Goal: Task Accomplishment & Management: Manage account settings

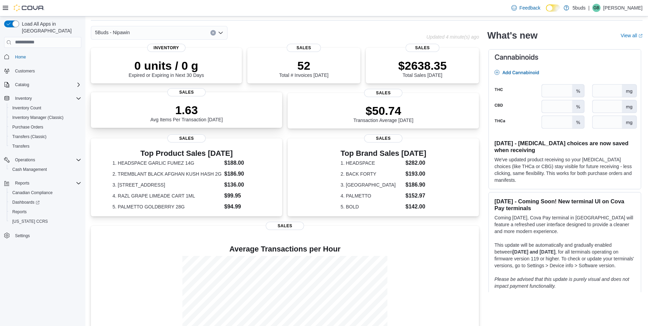
scroll to position [34, 0]
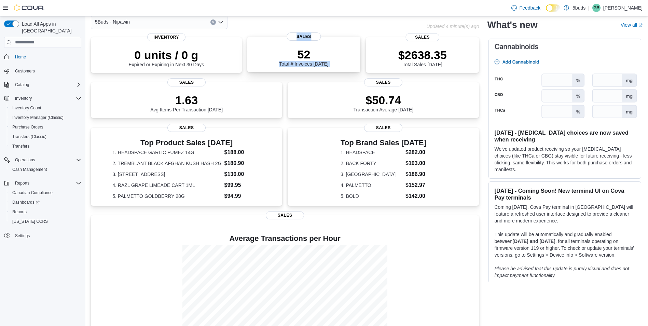
drag, startPoint x: 401, startPoint y: 53, endPoint x: 331, endPoint y: 38, distance: 71.6
click at [331, 38] on div "0 units / 0 g Expired or Expiring in Next 30 Days Inventory 52 Total # Invoices…" at bounding box center [285, 55] width 388 height 37
click at [272, 20] on div "5Buds - Nipawin" at bounding box center [258, 22] width 335 height 14
click at [167, 176] on dt "3. 7ACRES WHITE WIDOW 28G" at bounding box center [166, 173] width 109 height 7
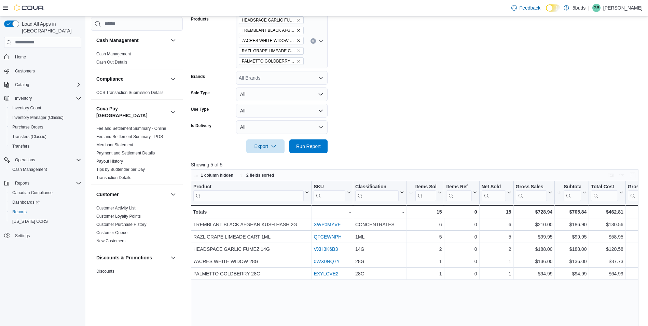
scroll to position [171, 0]
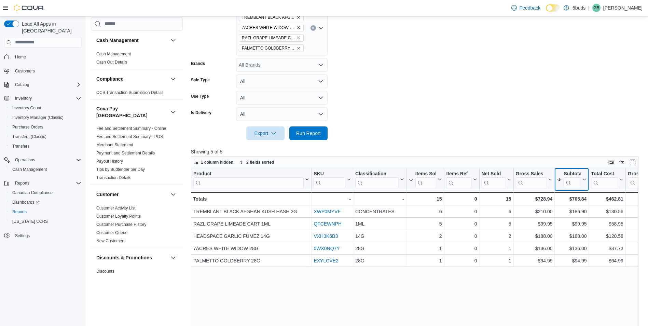
click at [572, 170] on div "Subtotal Sorted by Subtotal, descending , then sorted by Items Sold, descending…" at bounding box center [572, 179] width 34 height 23
click at [573, 173] on div "Subtotal" at bounding box center [572, 173] width 17 height 6
click at [573, 212] on span "Sort High-Low" at bounding box center [577, 213] width 26 height 5
click at [530, 129] on form "Date Range Today Locations 5Buds - Nipawin Classifications All Classifications …" at bounding box center [417, 41] width 452 height 197
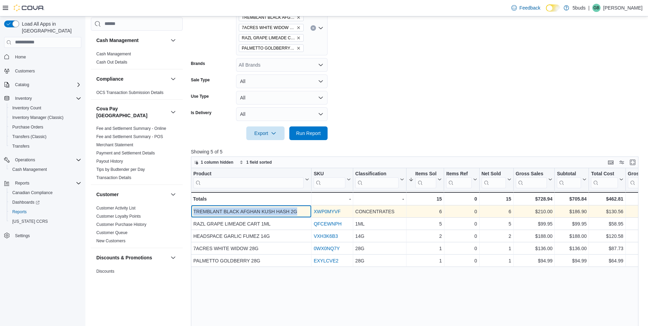
drag, startPoint x: 193, startPoint y: 211, endPoint x: 303, endPoint y: 213, distance: 110.4
click at [303, 213] on div "TREMBLANT BLACK AFGHAN KUSH HASH 2G - Product, column 1, row 1" at bounding box center [251, 211] width 121 height 12
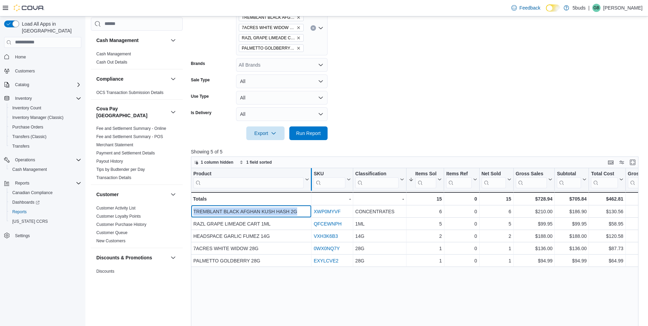
copy div "TREMBLANT BLACK AFGHAN KUSH HASH 2G"
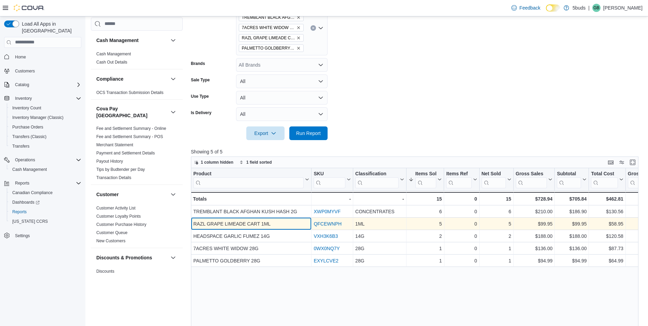
click at [273, 221] on div "RAZL GRAPE LIMEADE CART 1ML" at bounding box center [251, 224] width 116 height 8
drag, startPoint x: 267, startPoint y: 225, endPoint x: 191, endPoint y: 222, distance: 75.9
click at [191, 222] on div "RAZL GRAPE LIMEADE CART 1ML - Product, column 1, row 2" at bounding box center [251, 224] width 121 height 12
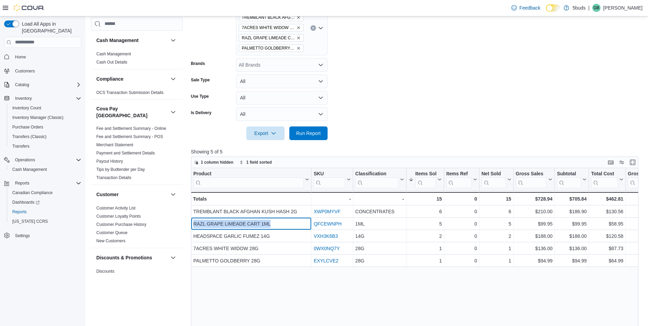
copy div "RAZL GRAPE LIMEADE CART 1ML"
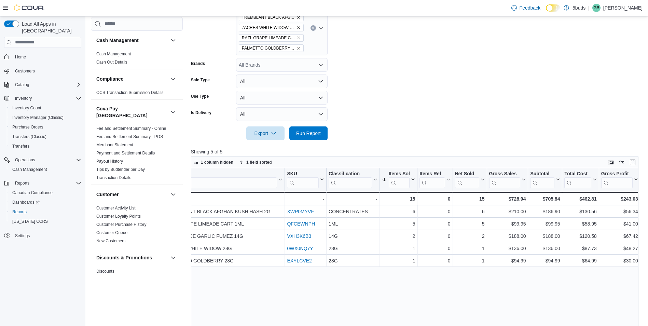
scroll to position [0, 0]
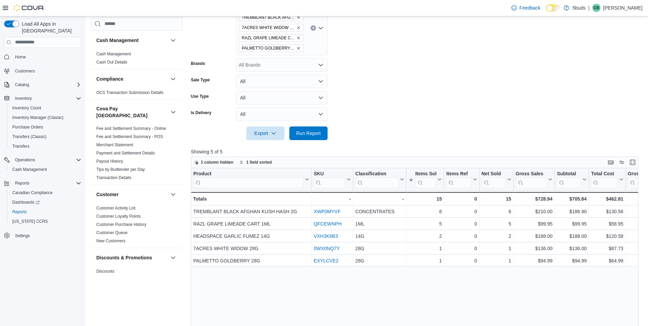
drag, startPoint x: 483, startPoint y: 296, endPoint x: 368, endPoint y: 305, distance: 115.2
drag, startPoint x: 407, startPoint y: 276, endPoint x: 250, endPoint y: 273, distance: 156.8
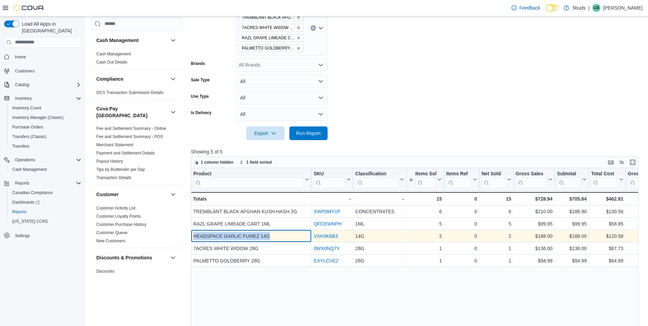
drag, startPoint x: 286, startPoint y: 236, endPoint x: 194, endPoint y: 233, distance: 91.6
click at [194, 233] on div "HEADSPACE GARLIC FUMEZ 14G" at bounding box center [251, 236] width 116 height 8
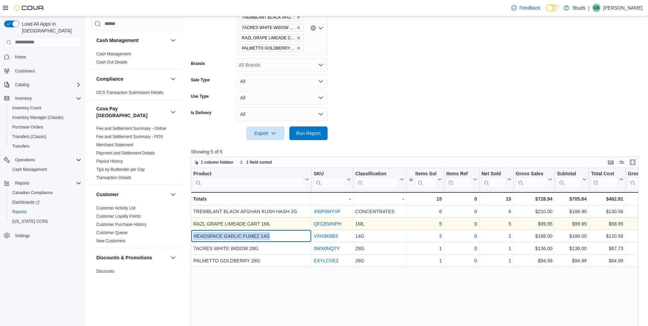
copy div "HEADSPACE GARLIC FUMEZ 14G"
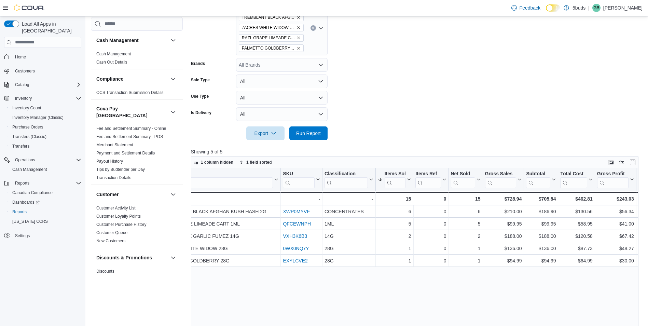
drag, startPoint x: 377, startPoint y: 301, endPoint x: 406, endPoint y: 300, distance: 29.4
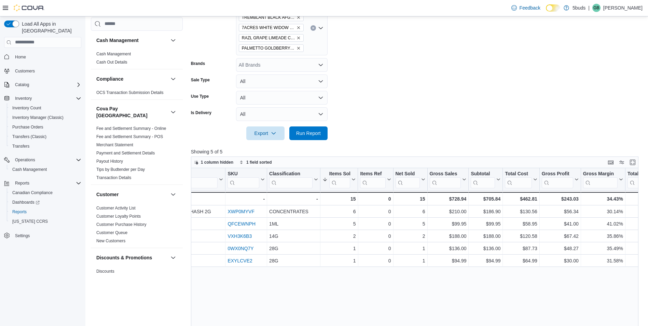
scroll to position [0, 73]
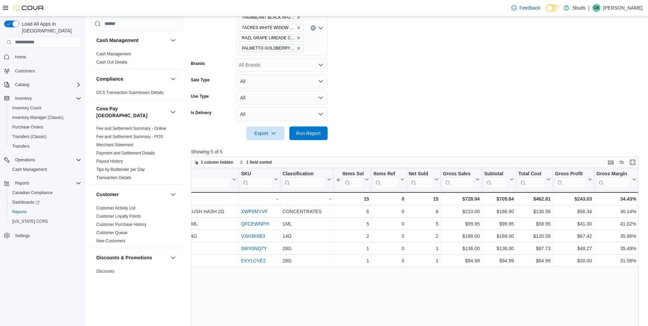
drag, startPoint x: 404, startPoint y: 296, endPoint x: 382, endPoint y: 296, distance: 22.5
click at [361, 291] on div "Product Click to view column header actions SKU Click to view column header act…" at bounding box center [417, 292] width 452 height 249
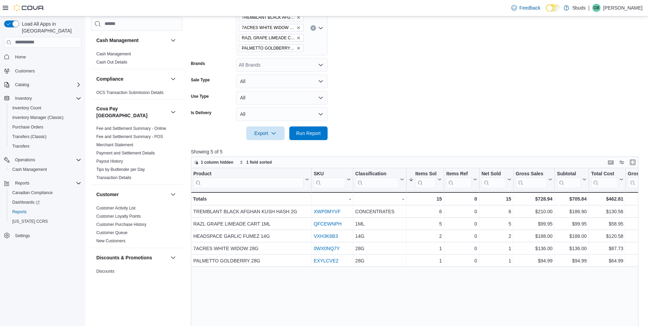
drag, startPoint x: 361, startPoint y: 294, endPoint x: 224, endPoint y: 290, distance: 136.4
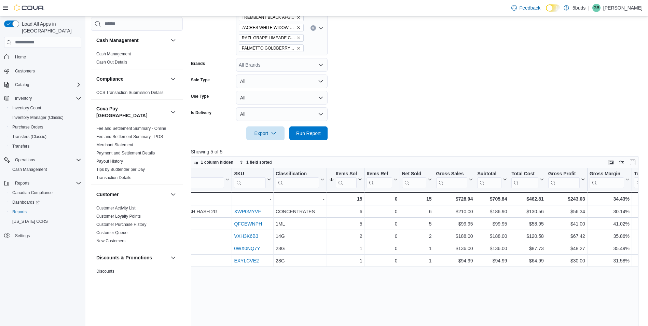
drag, startPoint x: 258, startPoint y: 289, endPoint x: 300, endPoint y: 289, distance: 42.0
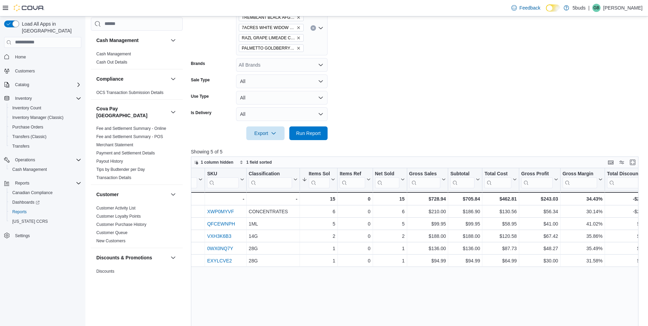
scroll to position [0, 148]
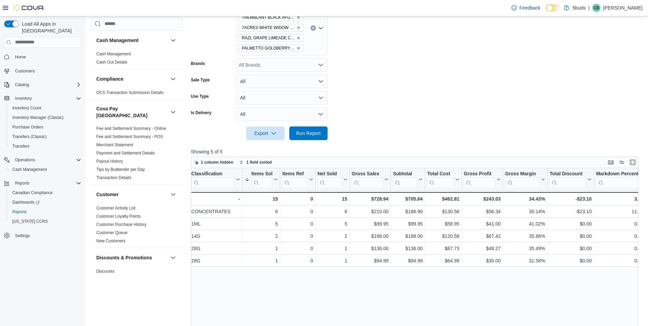
drag, startPoint x: 458, startPoint y: 276, endPoint x: 503, endPoint y: 280, distance: 44.6
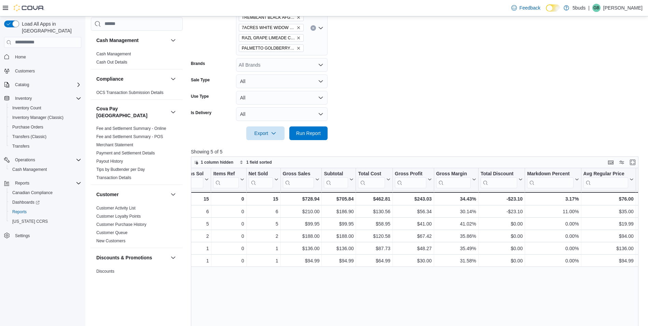
scroll to position [0, 26]
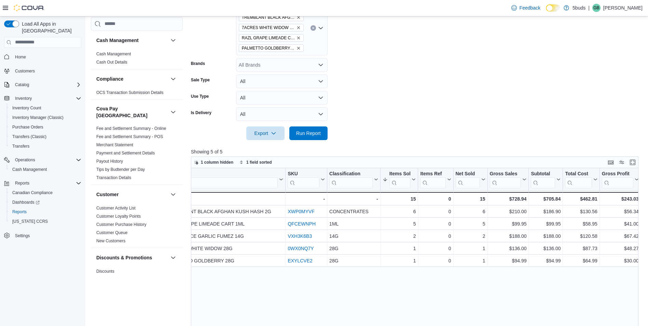
drag, startPoint x: 415, startPoint y: 276, endPoint x: 319, endPoint y: 281, distance: 96.1
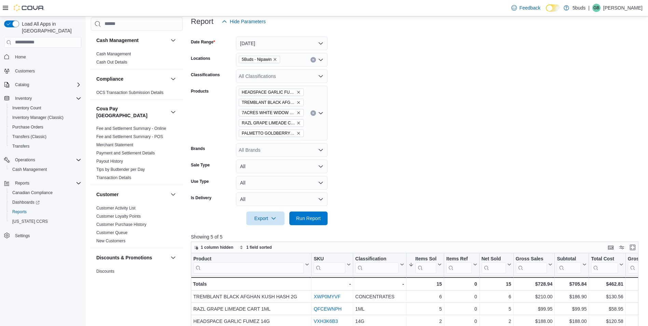
scroll to position [137, 0]
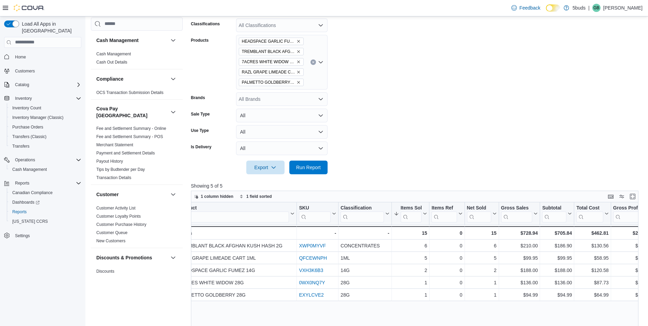
drag, startPoint x: 376, startPoint y: 309, endPoint x: 399, endPoint y: 308, distance: 23.3
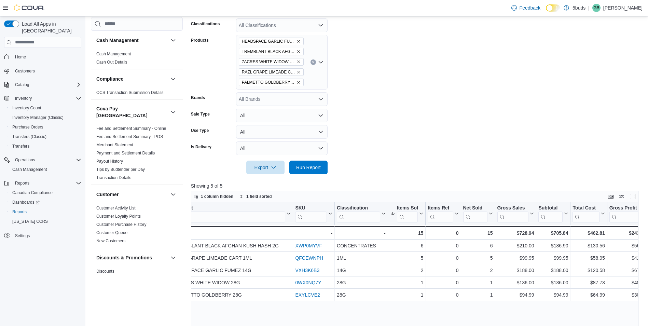
scroll to position [0, 91]
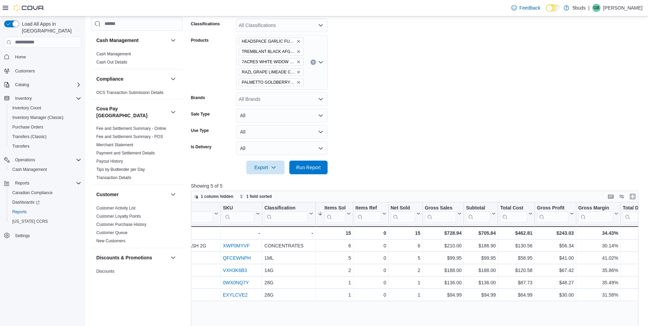
drag, startPoint x: 398, startPoint y: 307, endPoint x: 436, endPoint y: 308, distance: 37.9
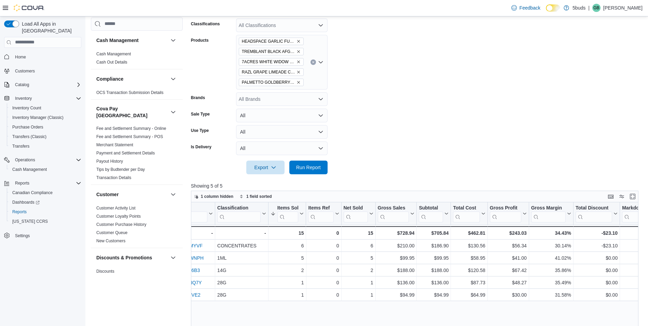
drag, startPoint x: 459, startPoint y: 306, endPoint x: 493, endPoint y: 309, distance: 34.0
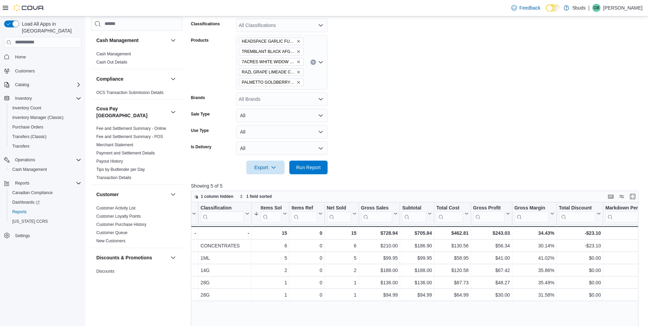
scroll to position [0, 0]
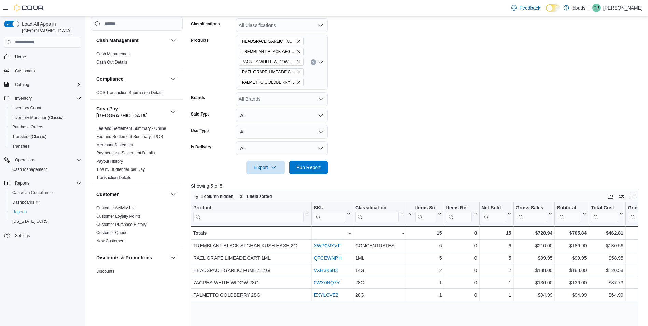
drag, startPoint x: 496, startPoint y: 306, endPoint x: 32, endPoint y: 292, distance: 464.1
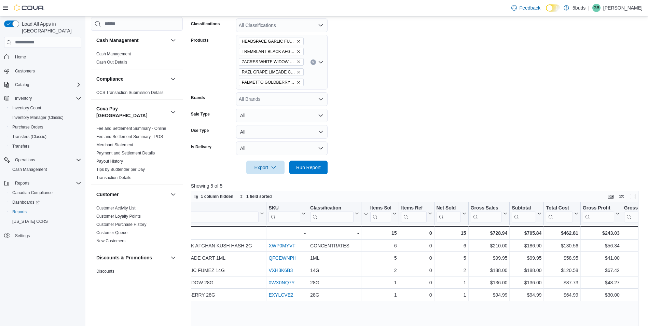
drag, startPoint x: 426, startPoint y: 314, endPoint x: 465, endPoint y: 314, distance: 38.6
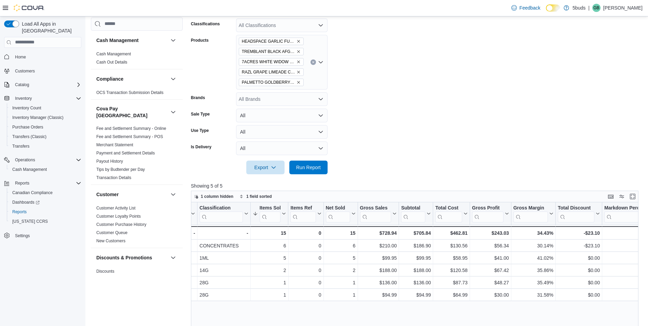
drag, startPoint x: 493, startPoint y: 311, endPoint x: 503, endPoint y: 311, distance: 10.2
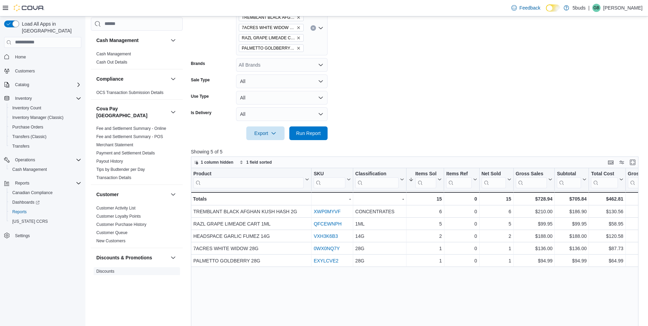
drag, startPoint x: 370, startPoint y: 276, endPoint x: 138, endPoint y: 263, distance: 232.3
drag, startPoint x: 35, startPoint y: 50, endPoint x: 38, endPoint y: 45, distance: 5.2
click at [35, 53] on span "Home" at bounding box center [46, 57] width 69 height 9
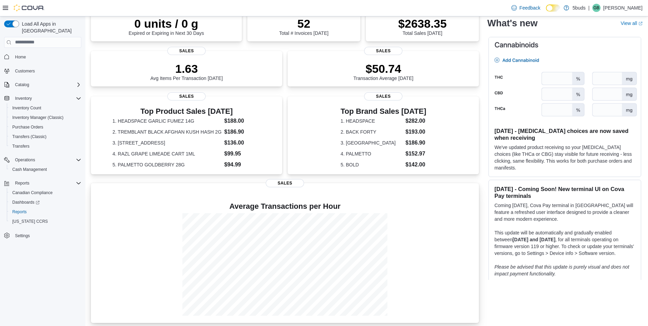
scroll to position [69, 0]
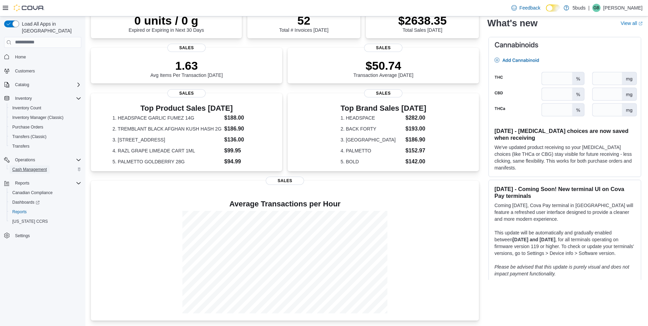
click at [36, 167] on span "Cash Management" at bounding box center [29, 169] width 35 height 5
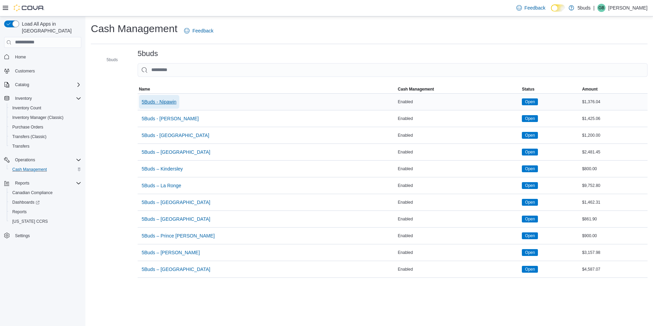
click at [171, 101] on span "5Buds - Nipawin" at bounding box center [159, 101] width 35 height 7
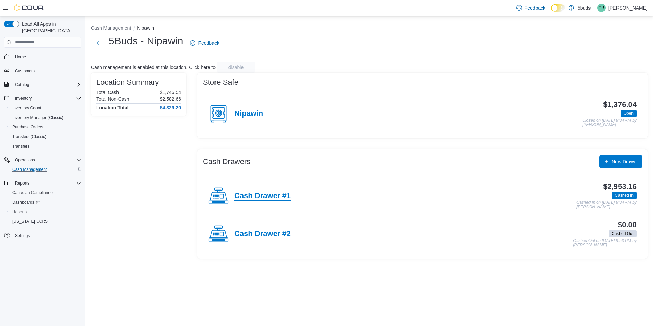
click at [282, 194] on h4 "Cash Drawer #1" at bounding box center [262, 196] width 56 height 9
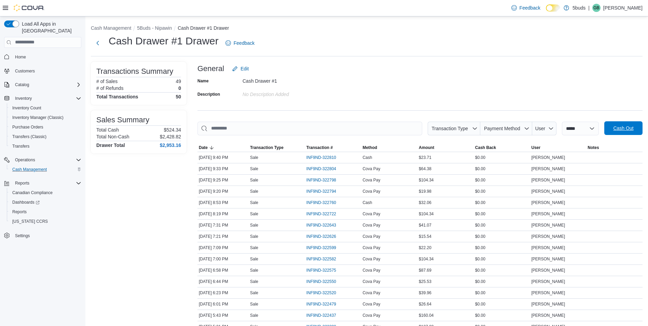
click at [630, 130] on span "Cash Out" at bounding box center [623, 128] width 20 height 7
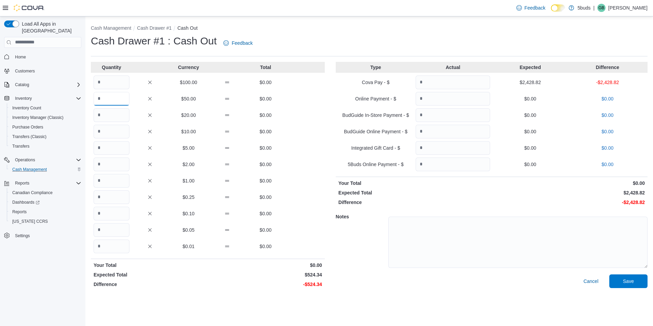
click at [119, 94] on input "Quantity" at bounding box center [112, 99] width 36 height 14
type input "*"
click at [120, 115] on input "Quantity" at bounding box center [112, 115] width 36 height 14
type input "**"
click at [121, 133] on input "Quantity" at bounding box center [112, 132] width 36 height 14
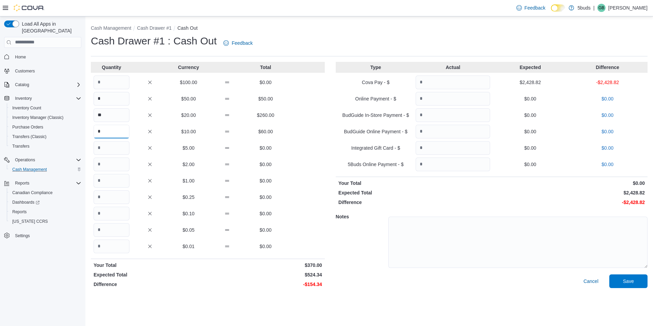
type input "*"
click at [112, 151] on input "Quantity" at bounding box center [112, 148] width 36 height 14
type input "**"
click at [112, 161] on input "Quantity" at bounding box center [112, 164] width 36 height 14
type input "**"
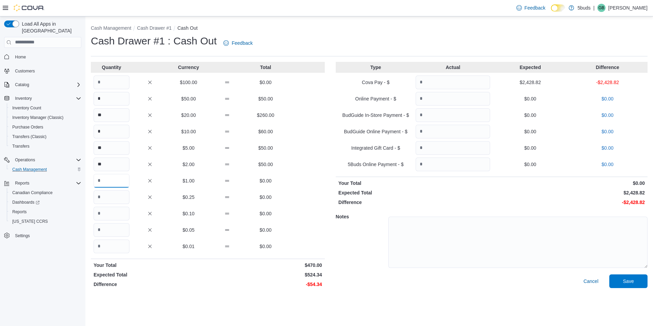
click at [113, 177] on input "Quantity" at bounding box center [112, 181] width 36 height 14
type input "**"
click at [111, 195] on input "Quantity" at bounding box center [112, 197] width 36 height 14
type input "**"
click at [109, 212] on input "Quantity" at bounding box center [112, 214] width 36 height 14
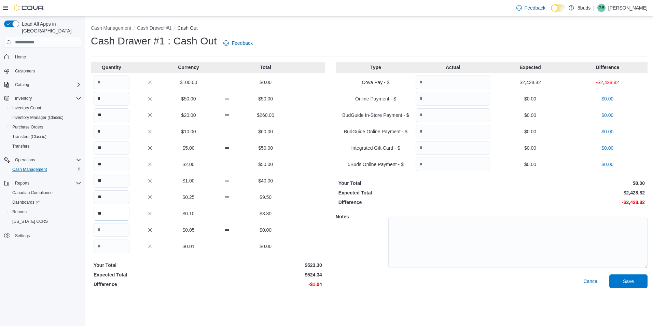
type input "**"
click at [108, 225] on input "Quantity" at bounding box center [112, 230] width 36 height 14
type input "**"
click at [120, 194] on input "**" at bounding box center [112, 197] width 36 height 14
type input "**"
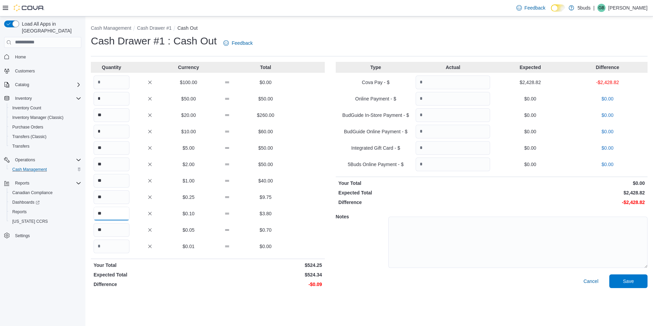
click at [116, 211] on input "**" at bounding box center [112, 214] width 36 height 14
type input "**"
click at [297, 292] on div "Cash Management Cash Drawer #1 Cash Out Cash Drawer #1 : Cash Out Feedback Quan…" at bounding box center [369, 155] width 568 height 279
click at [351, 240] on div "Notes" at bounding box center [492, 241] width 312 height 66
click at [462, 83] on input "Quantity" at bounding box center [453, 83] width 74 height 14
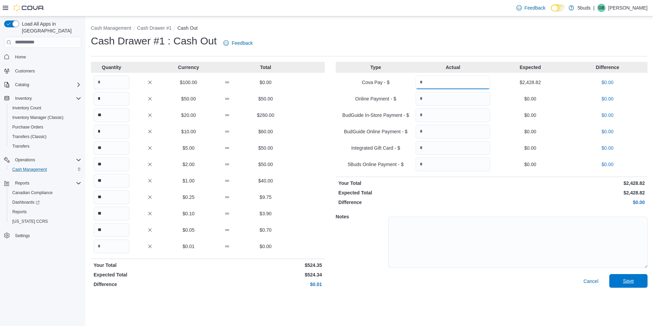
type input "*******"
click at [622, 278] on span "Save" at bounding box center [629, 281] width 30 height 14
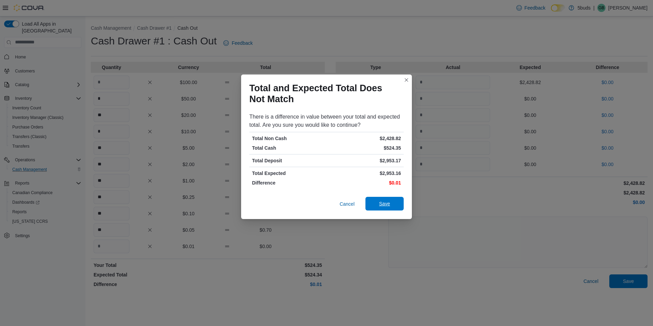
click at [392, 199] on span "Save" at bounding box center [385, 204] width 30 height 14
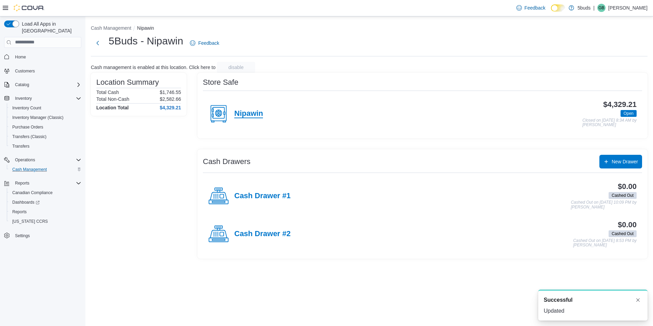
click at [259, 117] on h4 "Nipawin" at bounding box center [248, 113] width 29 height 9
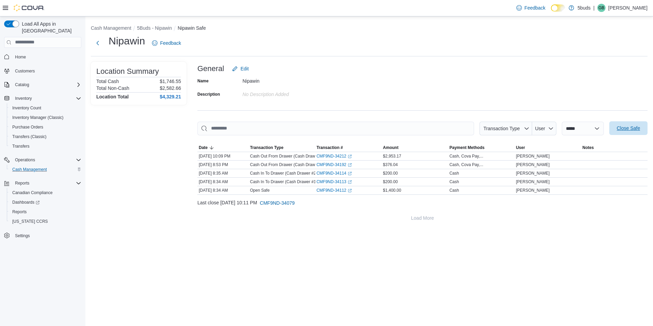
click at [626, 131] on span "Close Safe" at bounding box center [628, 128] width 23 height 7
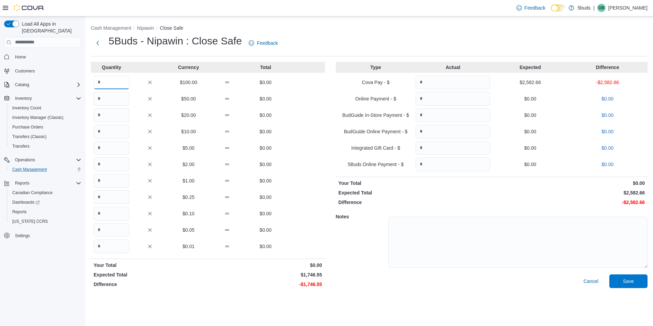
click at [110, 78] on input "Quantity" at bounding box center [112, 83] width 36 height 14
click at [110, 97] on input "Quantity" at bounding box center [112, 99] width 36 height 14
type input "*"
click at [118, 116] on input "Quantity" at bounding box center [112, 115] width 36 height 14
type input "**"
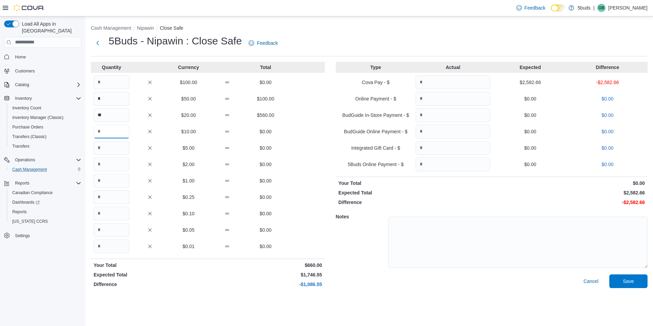
click at [113, 133] on input "Quantity" at bounding box center [112, 132] width 36 height 14
type input "**"
click at [113, 143] on input "Quantity" at bounding box center [112, 148] width 36 height 14
type input "**"
click at [112, 163] on input "Quantity" at bounding box center [112, 164] width 36 height 14
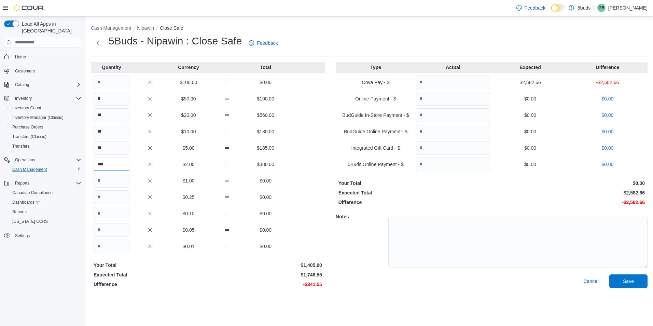
type input "***"
click at [113, 176] on input "Quantity" at bounding box center [112, 181] width 36 height 14
type input "***"
click at [122, 194] on input "Quantity" at bounding box center [112, 197] width 36 height 14
type input "***"
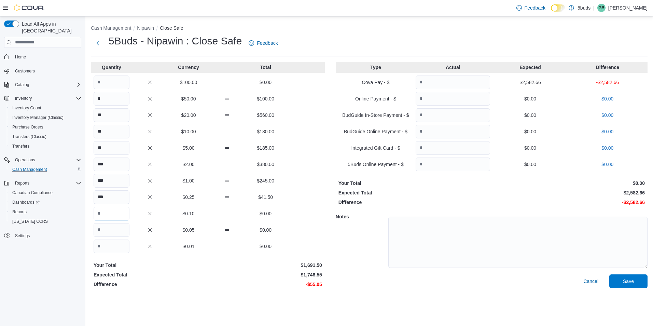
click at [113, 211] on input "Quantity" at bounding box center [112, 214] width 36 height 14
type input "***"
click at [107, 229] on input "Quantity" at bounding box center [112, 230] width 36 height 14
type input "***"
click at [465, 79] on input "Quantity" at bounding box center [453, 83] width 74 height 14
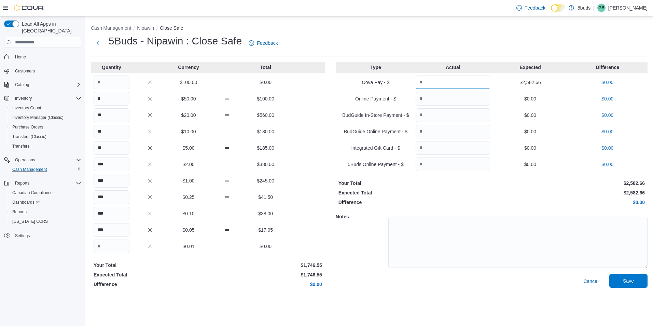
type input "*******"
click at [633, 282] on span "Save" at bounding box center [628, 280] width 11 height 7
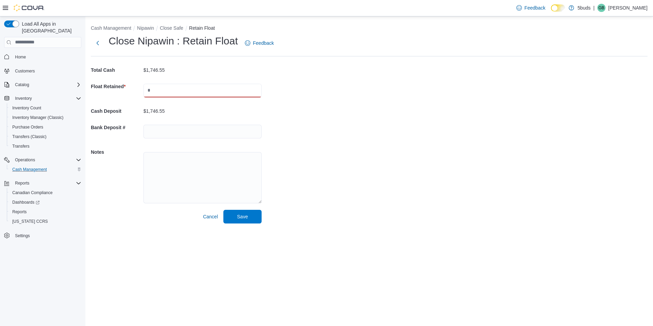
click at [171, 94] on input "text" at bounding box center [202, 91] width 118 height 14
type input "*******"
click at [162, 133] on input "text" at bounding box center [202, 132] width 118 height 14
type input "**********"
click at [243, 216] on span "Save" at bounding box center [242, 216] width 11 height 7
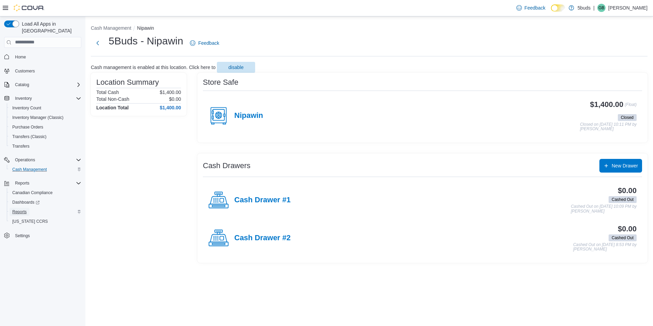
click at [28, 208] on link "Reports" at bounding box center [20, 212] width 20 height 8
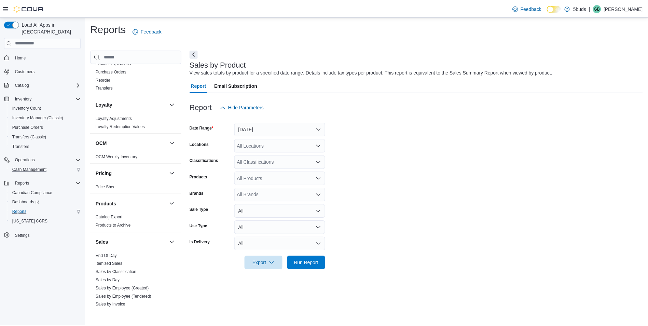
scroll to position [410, 0]
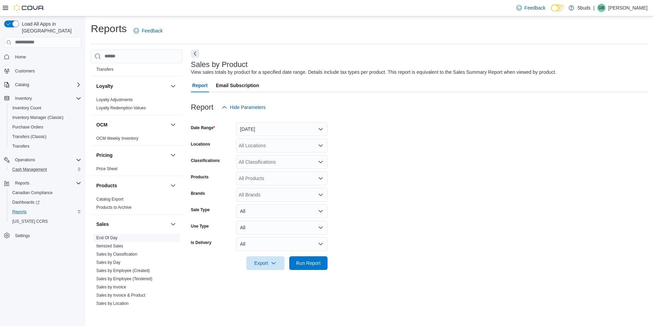
click at [106, 235] on link "End Of Day" at bounding box center [106, 237] width 21 height 5
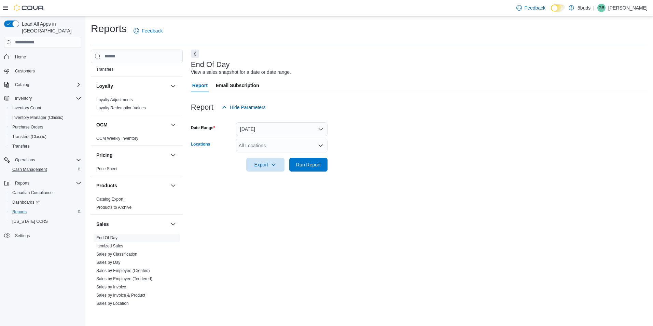
click at [288, 143] on div "All Locations" at bounding box center [282, 146] width 92 height 14
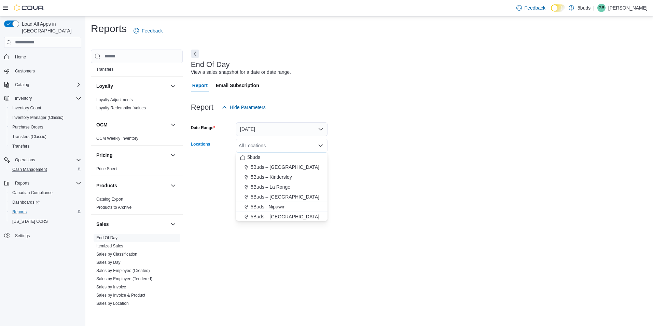
click at [271, 205] on span "5Buds - Nipawin" at bounding box center [268, 206] width 35 height 7
drag, startPoint x: 460, startPoint y: 162, endPoint x: 347, endPoint y: 158, distance: 112.8
click at [458, 161] on form "Date Range Today Locations 5Buds - Nipawin Combo box. Selected. 5Buds - Nipawin…" at bounding box center [419, 142] width 457 height 57
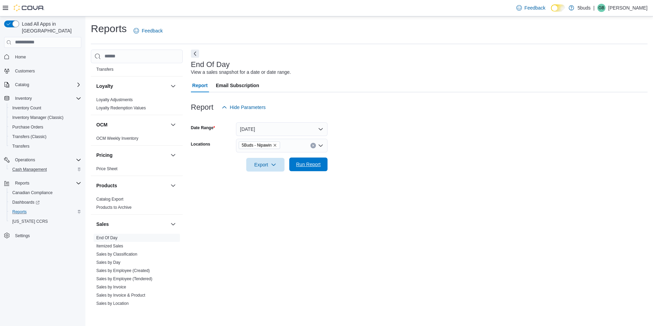
click at [298, 164] on span "Run Report" at bounding box center [308, 164] width 25 height 7
click at [273, 164] on icon "button" at bounding box center [270, 164] width 5 height 5
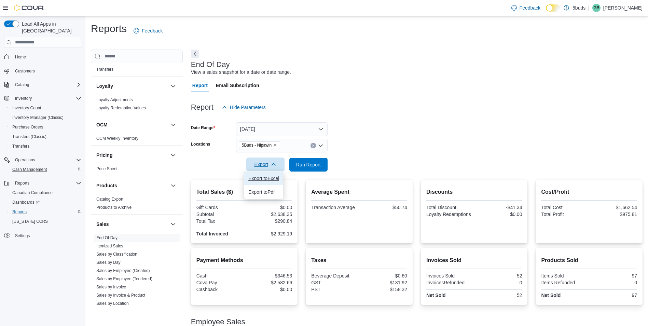
click at [269, 177] on span "Export to Excel" at bounding box center [263, 178] width 31 height 5
click at [20, 54] on span "Home" at bounding box center [20, 56] width 11 height 5
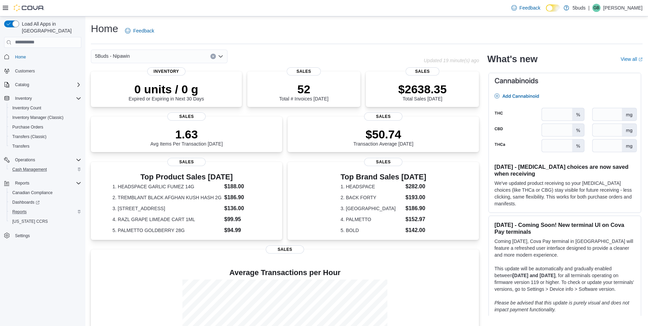
click at [638, 6] on p "Gabe Brad" at bounding box center [622, 8] width 39 height 8
click at [592, 65] on span "Sign Out" at bounding box center [598, 67] width 18 height 7
click at [624, 4] on p "[PERSON_NAME]" at bounding box center [622, 8] width 39 height 8
click at [595, 67] on span "Sign Out" at bounding box center [598, 67] width 18 height 7
